Goal: Transaction & Acquisition: Purchase product/service

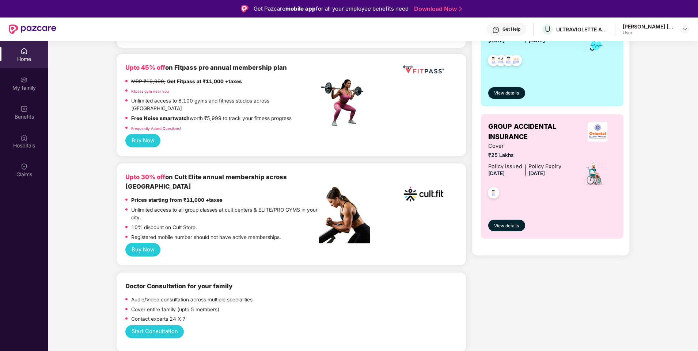
scroll to position [183, 0]
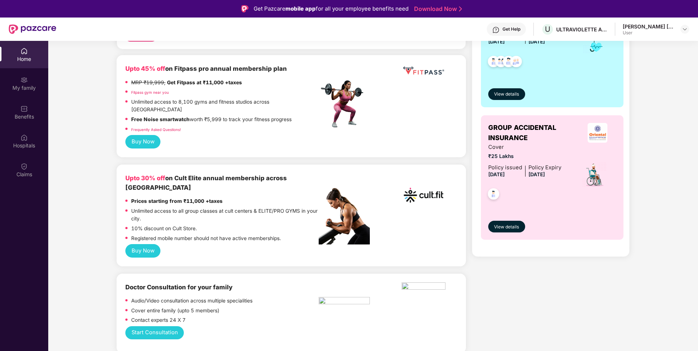
click at [138, 244] on button "Buy Now" at bounding box center [142, 251] width 35 height 14
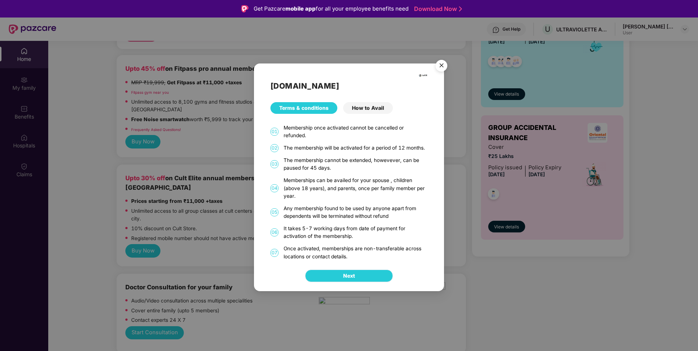
click at [346, 272] on button "Next" at bounding box center [349, 276] width 88 height 12
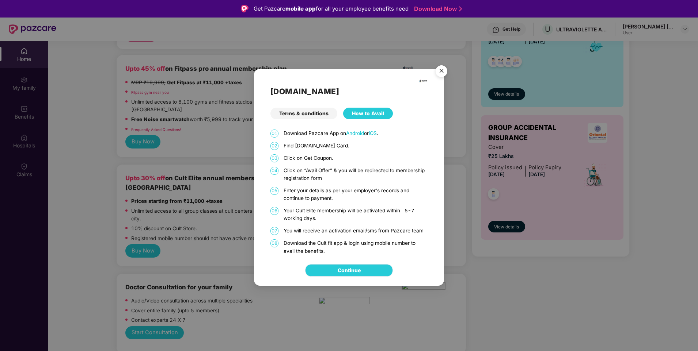
click at [349, 268] on link "Continue" at bounding box center [348, 271] width 23 height 8
click at [443, 69] on img "Close" at bounding box center [441, 72] width 20 height 20
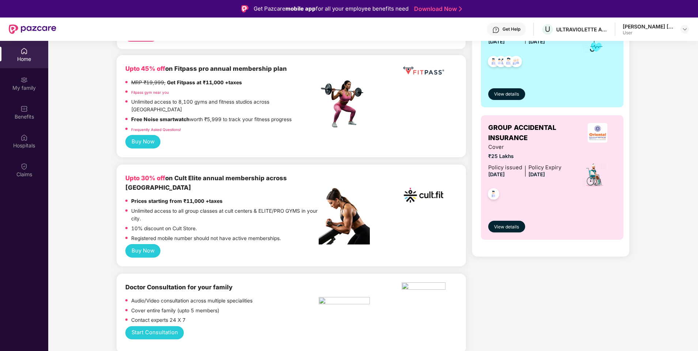
click at [146, 135] on button "Buy Now" at bounding box center [142, 142] width 35 height 14
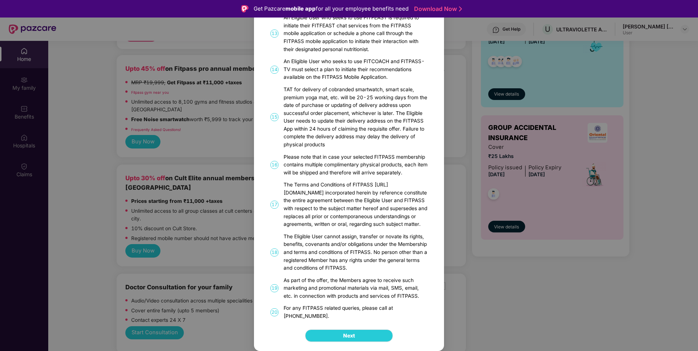
scroll to position [426, 0]
click at [352, 341] on button "Next" at bounding box center [349, 336] width 88 height 12
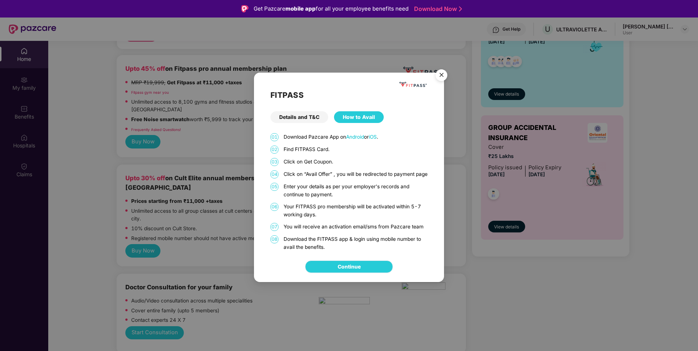
click at [344, 271] on link "Continue" at bounding box center [348, 267] width 23 height 8
click at [438, 73] on img "Close" at bounding box center [441, 76] width 20 height 20
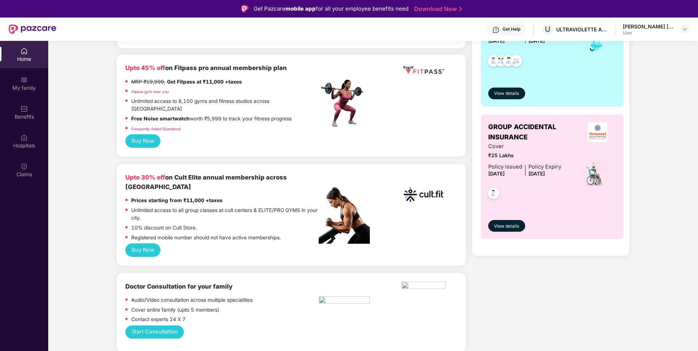
scroll to position [183, 0]
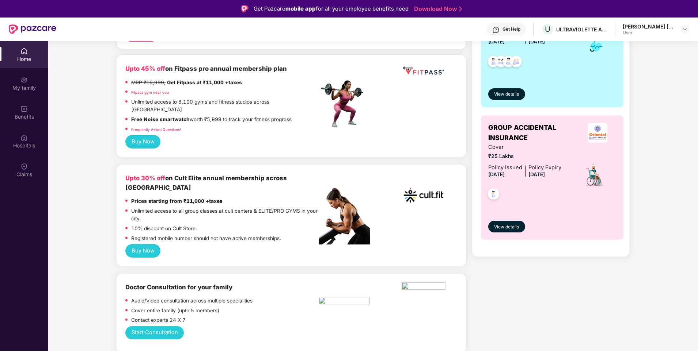
click at [138, 244] on button "Buy Now" at bounding box center [142, 251] width 35 height 14
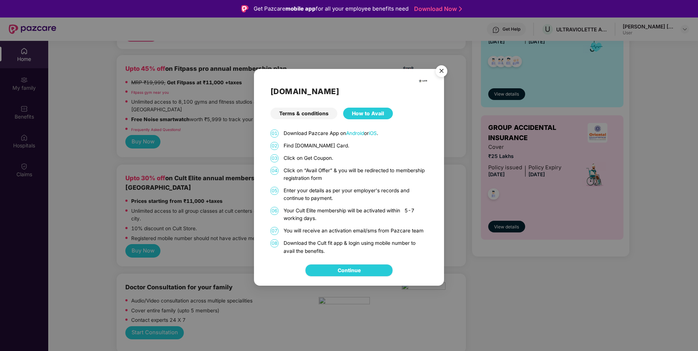
click at [347, 272] on link "Continue" at bounding box center [348, 271] width 23 height 8
click at [441, 73] on img "Close" at bounding box center [441, 72] width 20 height 20
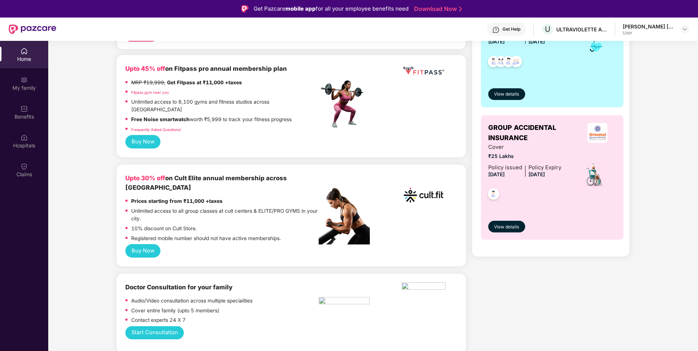
click at [18, 59] on div "Home" at bounding box center [24, 59] width 48 height 7
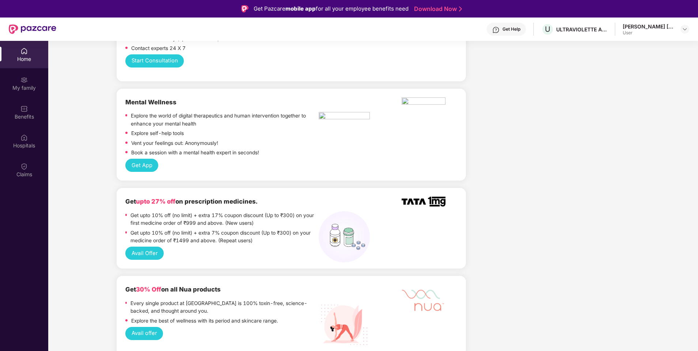
scroll to position [438, 0]
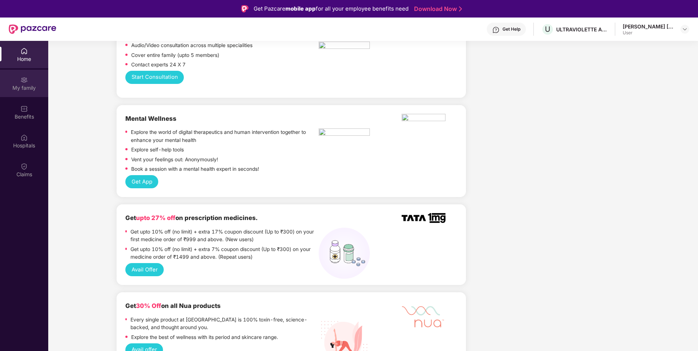
click at [28, 86] on div "My family" at bounding box center [24, 87] width 48 height 7
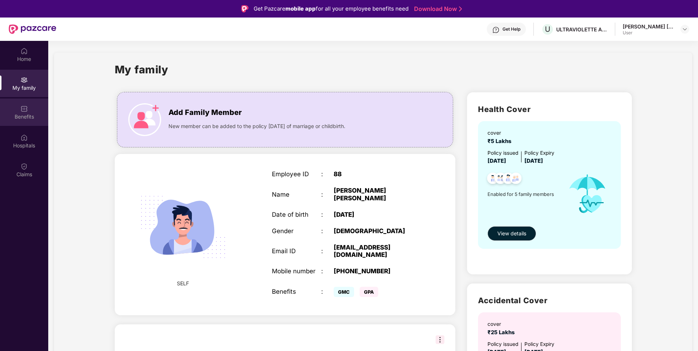
click at [26, 111] on img at bounding box center [23, 108] width 7 height 7
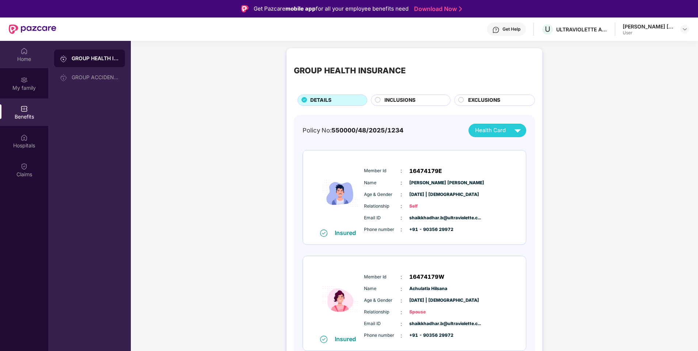
click at [27, 61] on div "Home" at bounding box center [24, 59] width 48 height 7
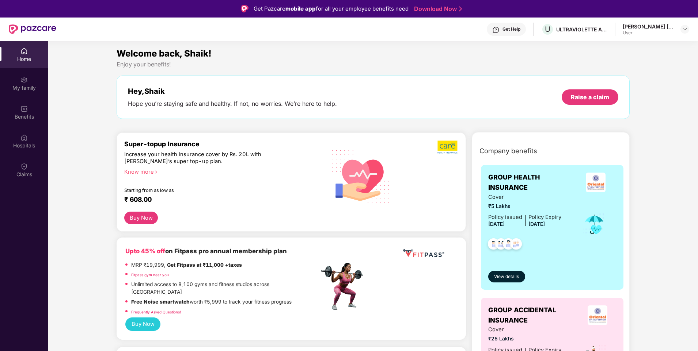
click at [510, 31] on div "Get Help" at bounding box center [511, 29] width 18 height 6
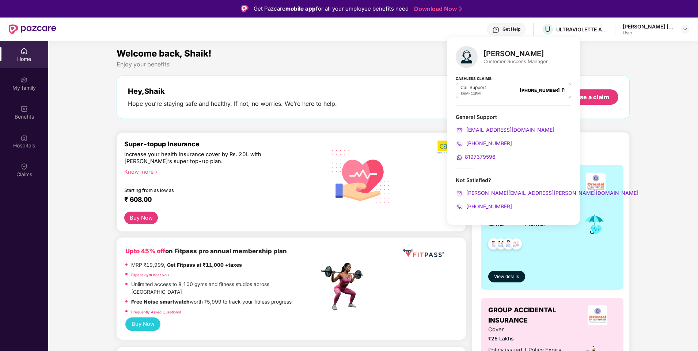
click at [379, 57] on div "Welcome back, Shaik!" at bounding box center [372, 54] width 513 height 14
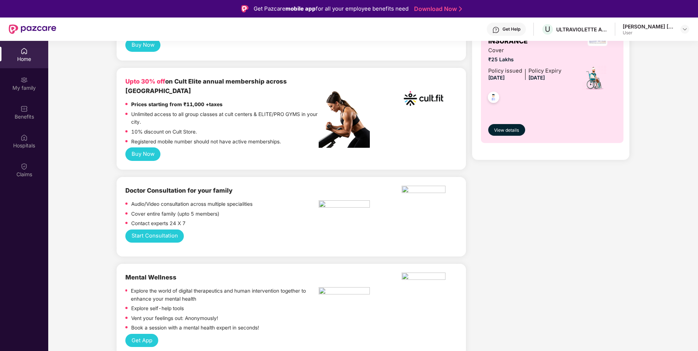
scroll to position [292, 0]
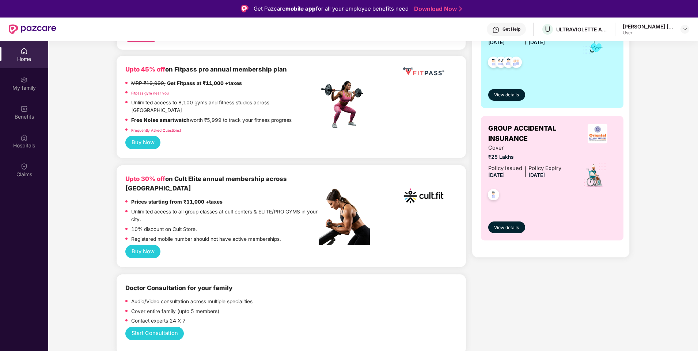
scroll to position [183, 0]
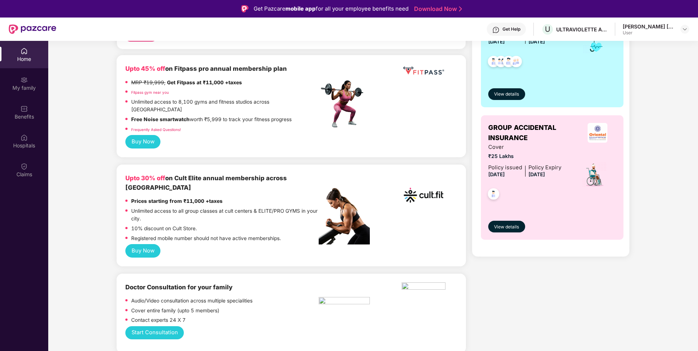
click at [145, 241] on div "Upto 30% off on Cult Elite annual membership across India Prices starting from …" at bounding box center [290, 216] width 349 height 102
click at [148, 244] on button "Buy Now" at bounding box center [142, 251] width 35 height 14
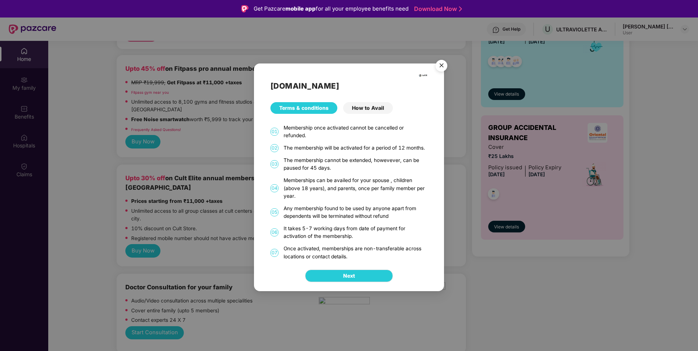
click at [360, 108] on div "How to Avail" at bounding box center [368, 108] width 50 height 12
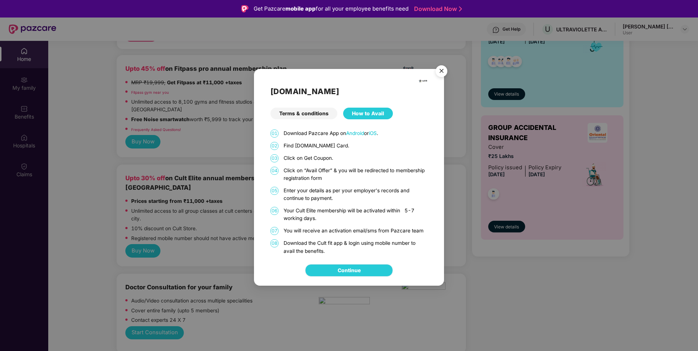
click at [358, 271] on link "Continue" at bounding box center [348, 271] width 23 height 8
click at [444, 73] on img "Close" at bounding box center [441, 72] width 20 height 20
